Goal: Task Accomplishment & Management: Complete application form

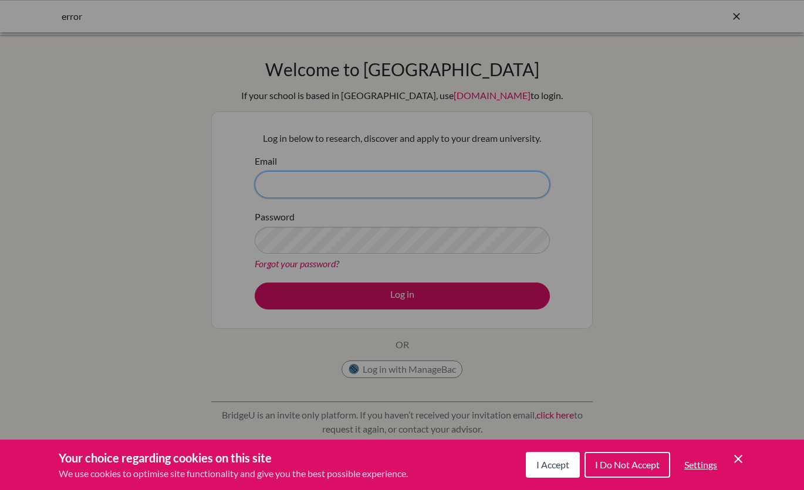
type input "nas@wincoll.ac.uk"
click at [388, 309] on div "Cookie Preferences" at bounding box center [402, 245] width 804 height 490
click at [540, 467] on span "I Accept" at bounding box center [552, 464] width 33 height 11
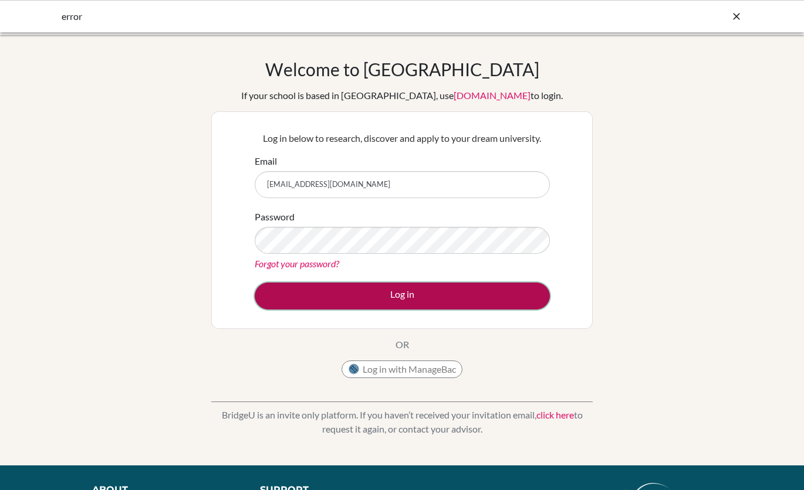
click at [391, 294] on button "Log in" at bounding box center [402, 296] width 295 height 27
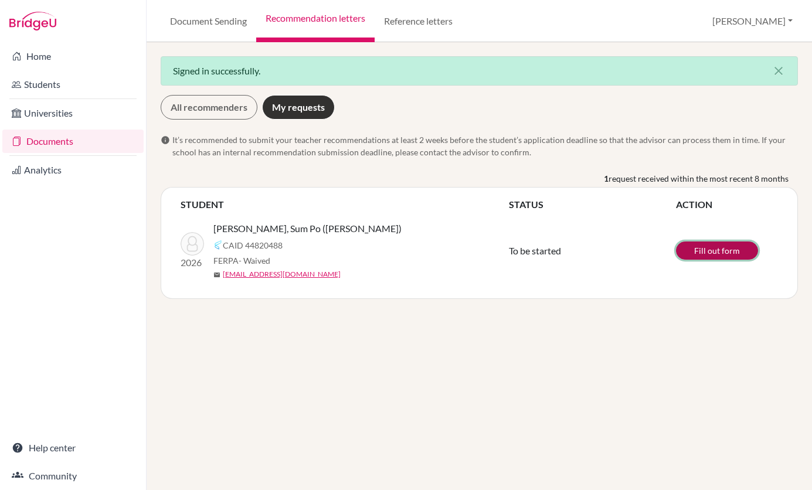
click at [707, 256] on link "Fill out form" at bounding box center [717, 251] width 82 height 18
